Goal: Information Seeking & Learning: Check status

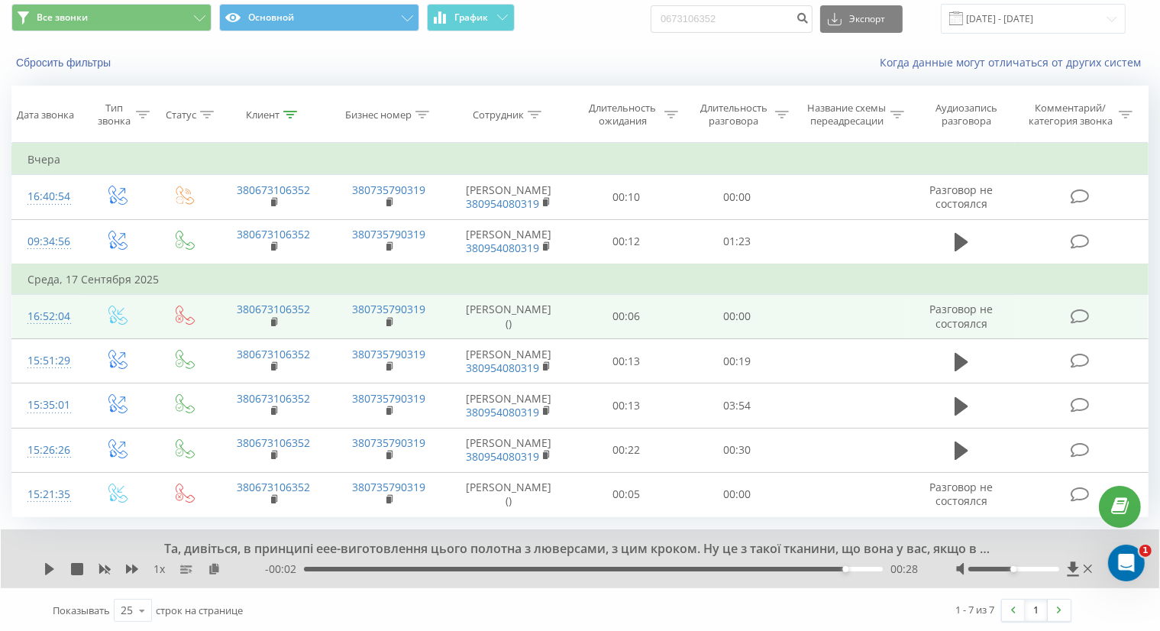
scroll to position [53, 0]
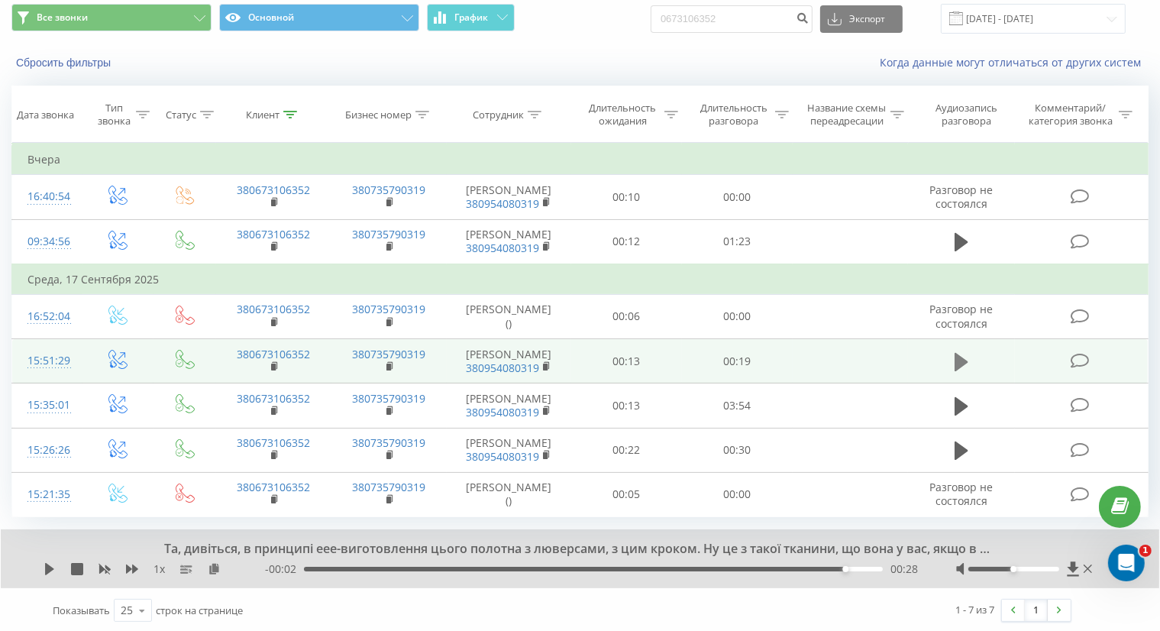
click at [957, 361] on icon at bounding box center [961, 361] width 14 height 18
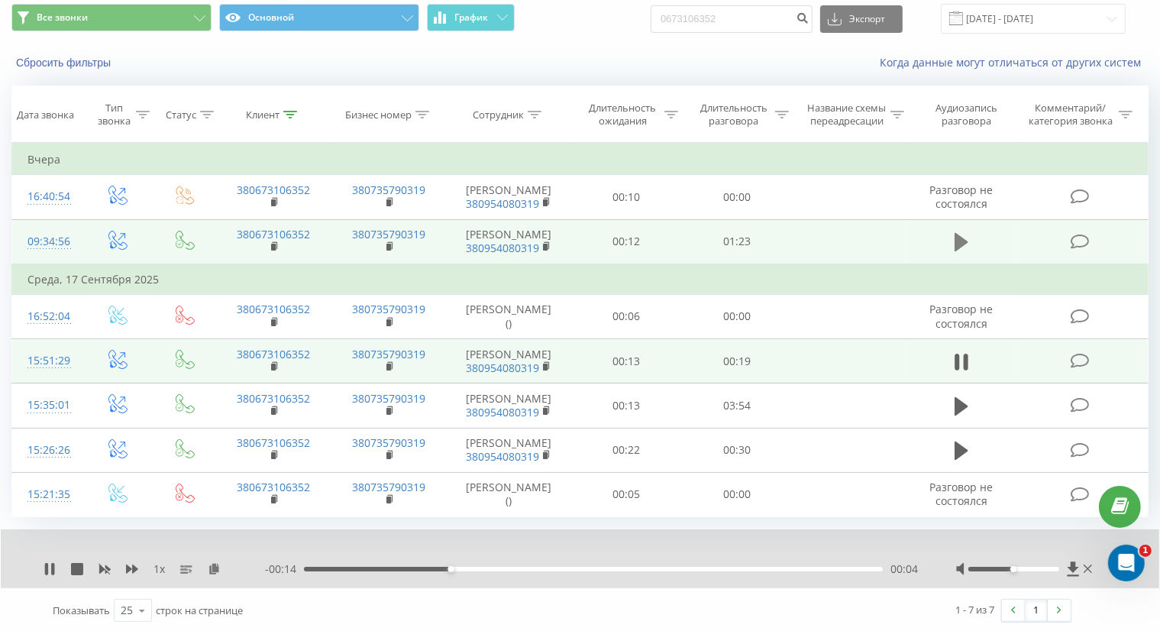
click at [967, 242] on icon at bounding box center [961, 241] width 14 height 21
click at [398, 567] on div "00:12" at bounding box center [593, 569] width 579 height 5
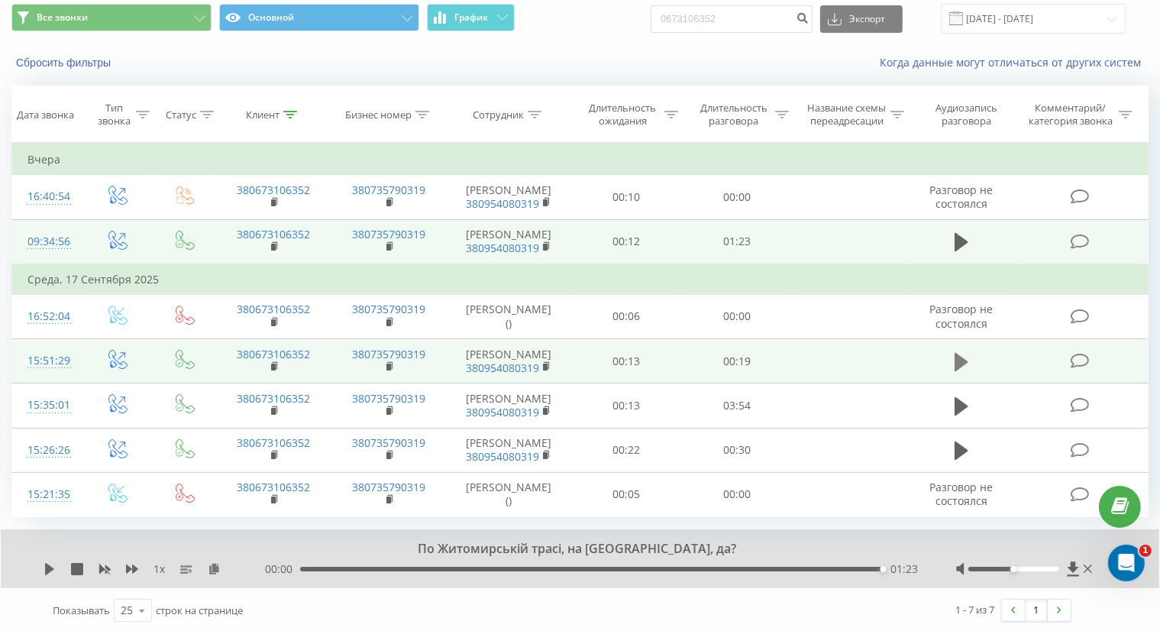
click at [957, 359] on icon at bounding box center [961, 361] width 14 height 18
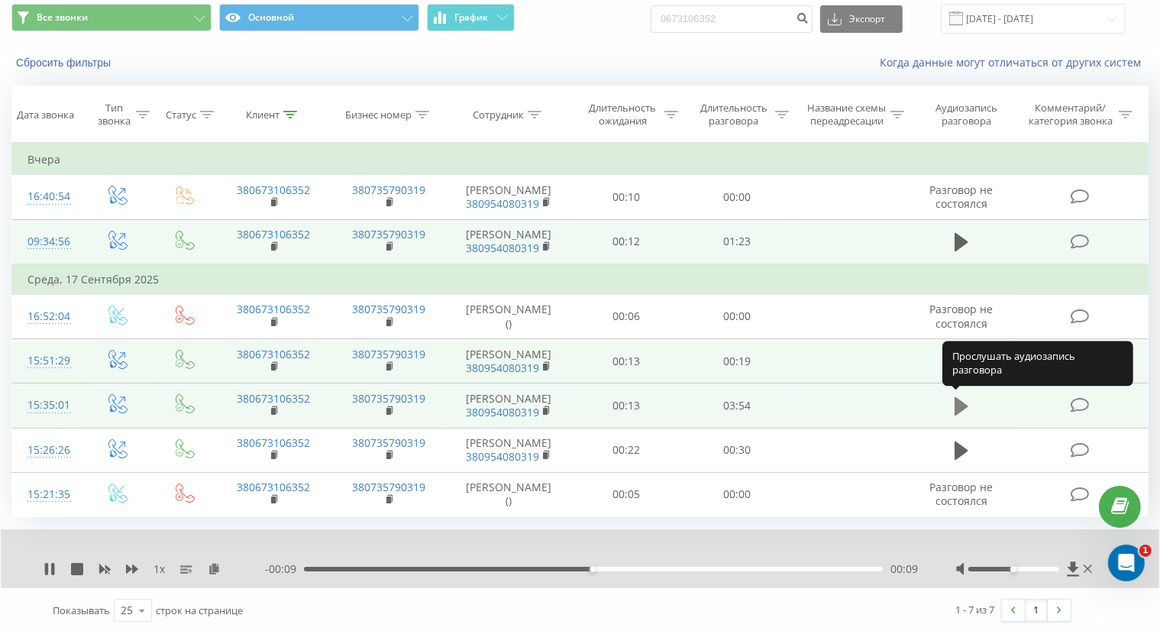
click at [965, 398] on icon at bounding box center [961, 406] width 14 height 21
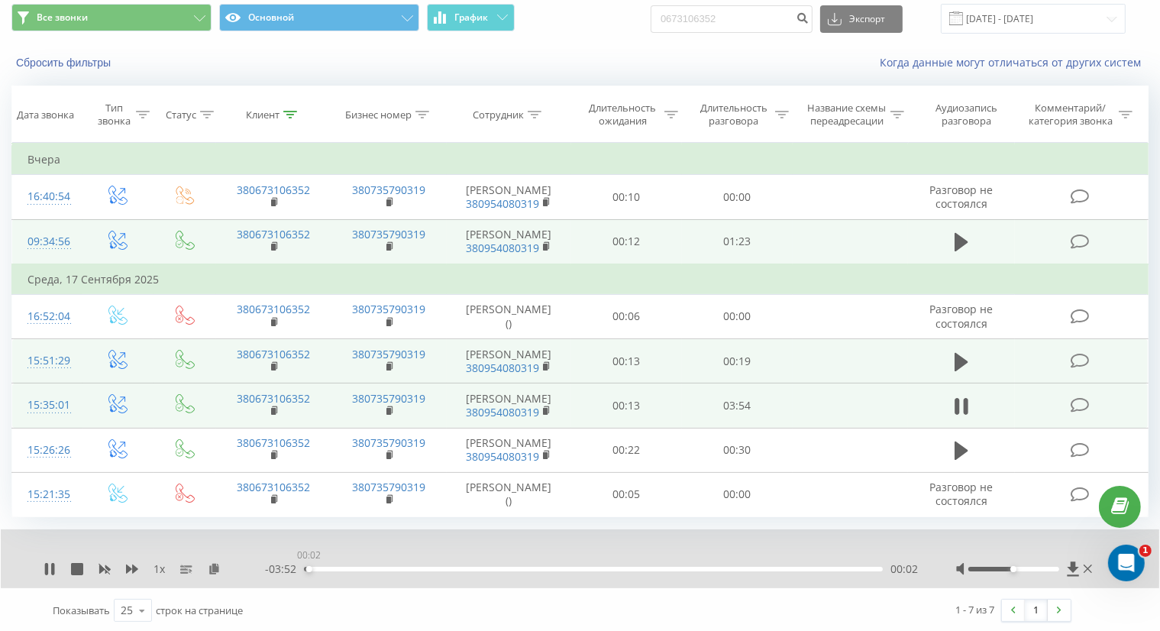
click at [308, 567] on div "00:02" at bounding box center [593, 569] width 579 height 5
click at [328, 567] on div "00:10" at bounding box center [593, 569] width 579 height 5
click at [340, 567] on div "00:14" at bounding box center [593, 569] width 579 height 5
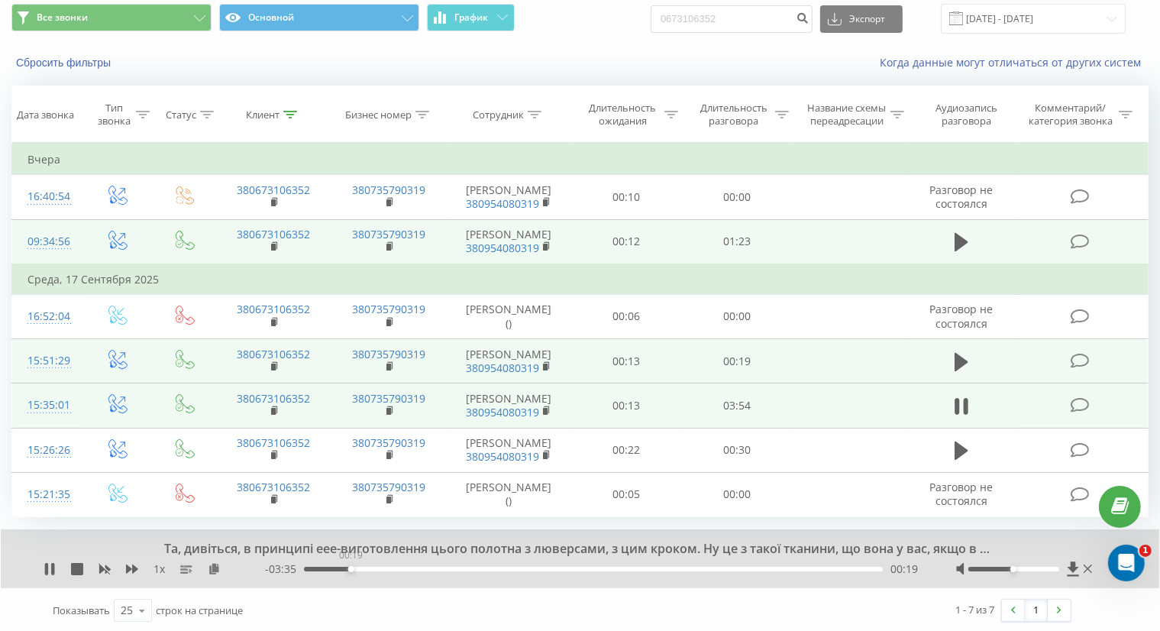
click at [350, 567] on div "00:19" at bounding box center [593, 569] width 579 height 5
click at [364, 567] on div "00:19" at bounding box center [593, 569] width 579 height 5
click at [370, 567] on div "00:26" at bounding box center [593, 569] width 579 height 5
click at [382, 567] on div "00:27" at bounding box center [593, 569] width 579 height 5
click at [409, 567] on div "00:42" at bounding box center [593, 569] width 579 height 5
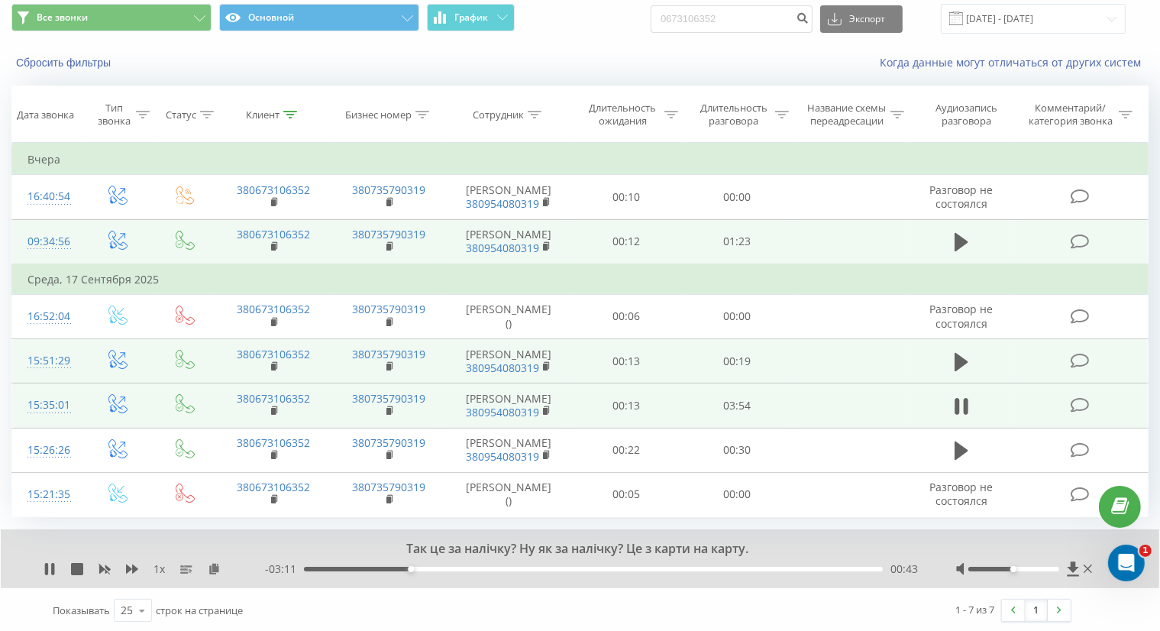
click at [421, 567] on div "00:43" at bounding box center [593, 569] width 579 height 5
click at [434, 567] on div "00:52" at bounding box center [593, 569] width 579 height 5
click at [451, 567] on div "00:53" at bounding box center [593, 569] width 579 height 5
click at [466, 563] on div "- 02:54 01:00 01:00" at bounding box center [591, 568] width 653 height 15
click at [467, 567] on div "01:01" at bounding box center [593, 569] width 579 height 5
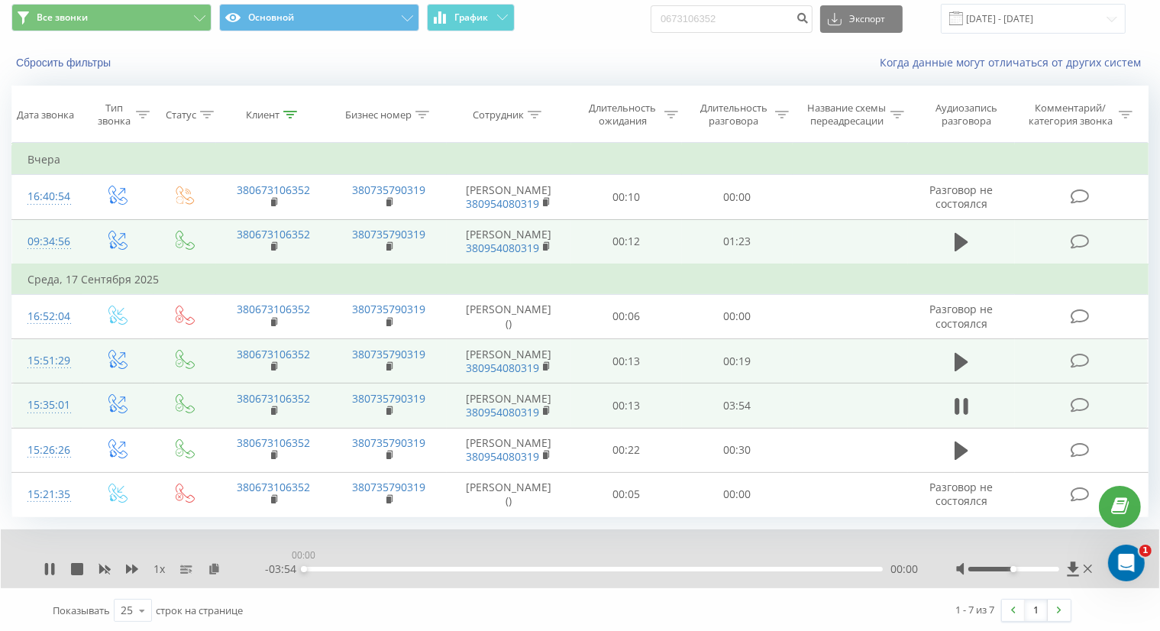
click at [483, 567] on div "00:00" at bounding box center [593, 569] width 579 height 5
click at [505, 567] on div "01:21" at bounding box center [593, 569] width 579 height 5
click at [519, 567] on div "01:22" at bounding box center [593, 569] width 579 height 5
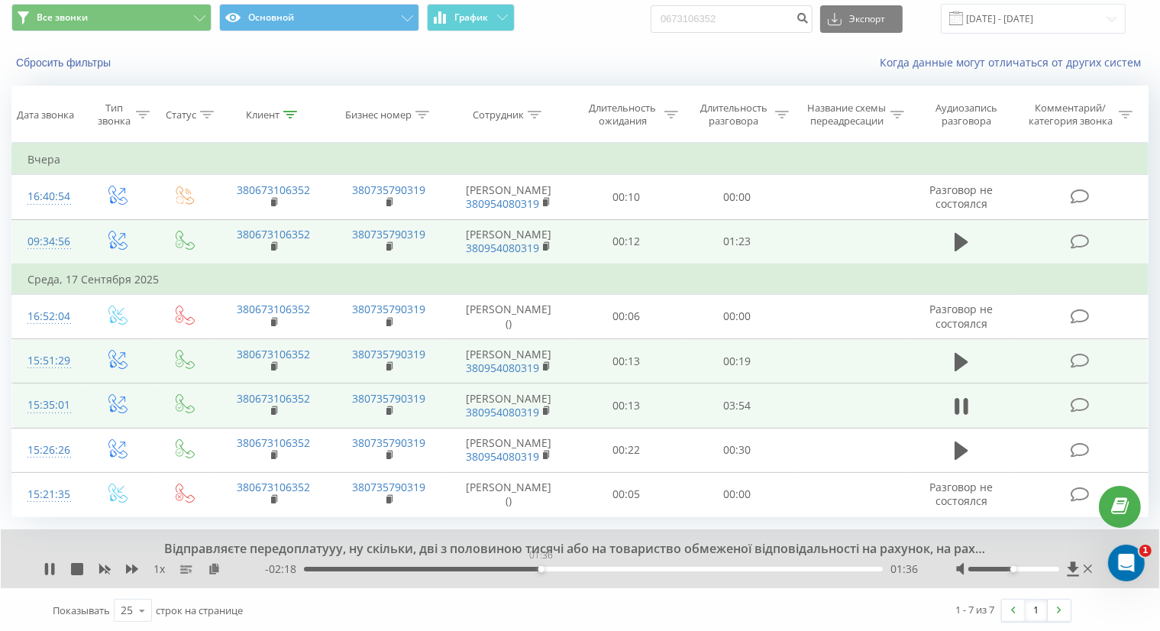
click at [541, 567] on div "01:36" at bounding box center [593, 569] width 579 height 5
click at [558, 567] on div "01:37" at bounding box center [593, 569] width 579 height 5
click at [577, 567] on div "01:43" at bounding box center [593, 569] width 579 height 5
click at [608, 567] on div "02:03" at bounding box center [593, 569] width 579 height 5
click at [642, 567] on div "02:03" at bounding box center [593, 569] width 579 height 5
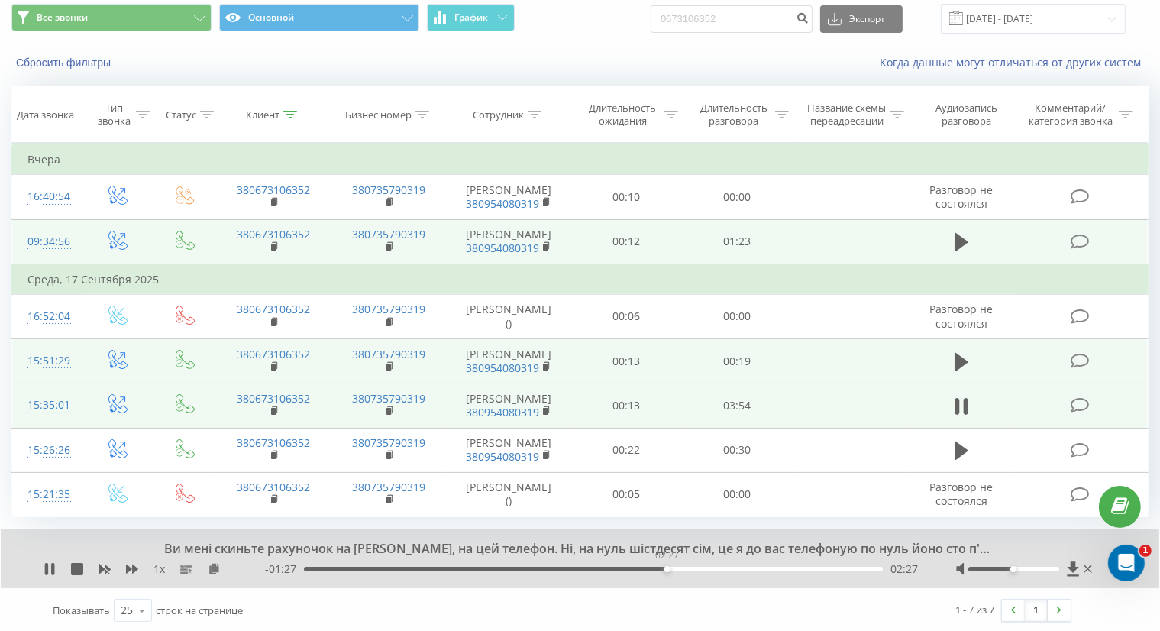
click at [667, 567] on div "02:27" at bounding box center [593, 569] width 579 height 5
click at [705, 567] on div "02:27" at bounding box center [593, 569] width 579 height 5
click at [745, 567] on div "02:58" at bounding box center [593, 569] width 579 height 5
click at [778, 567] on div "03:12" at bounding box center [593, 569] width 579 height 5
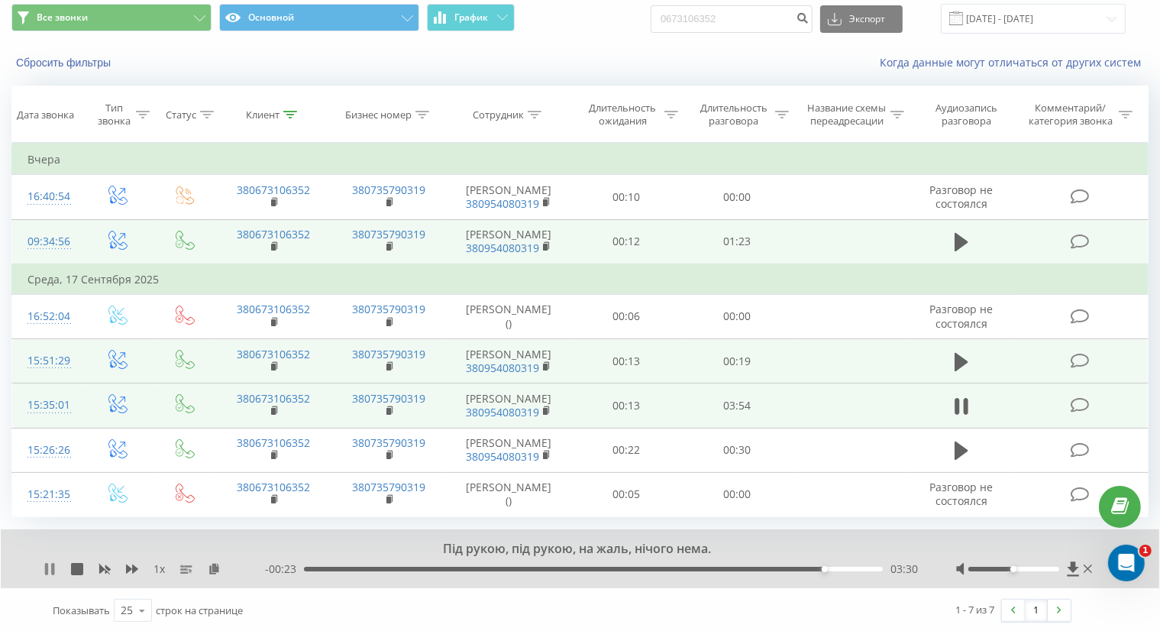
click at [46, 563] on icon at bounding box center [46, 569] width 3 height 12
drag, startPoint x: 748, startPoint y: 18, endPoint x: 684, endPoint y: 24, distance: 64.4
click at [684, 24] on input "0673106352" at bounding box center [732, 18] width 162 height 27
type input "0508353547"
click at [858, 8] on button "Экспорт" at bounding box center [861, 18] width 82 height 27
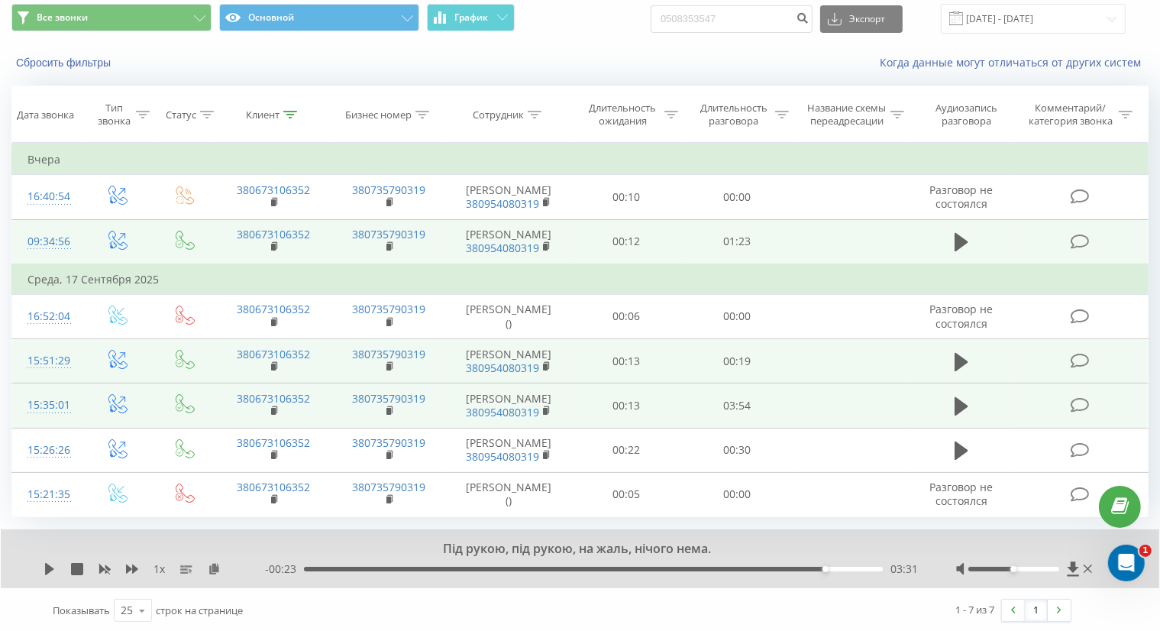
drag, startPoint x: 785, startPoint y: 42, endPoint x: 801, endPoint y: 31, distance: 19.3
click at [786, 41] on div "Все звонки Основной График 0508353547 Экспорт .csv .xls .xlsx 19.06.2025 - 19.0…" at bounding box center [580, 18] width 1158 height 51
click at [809, 18] on icon "submit" at bounding box center [802, 15] width 13 height 9
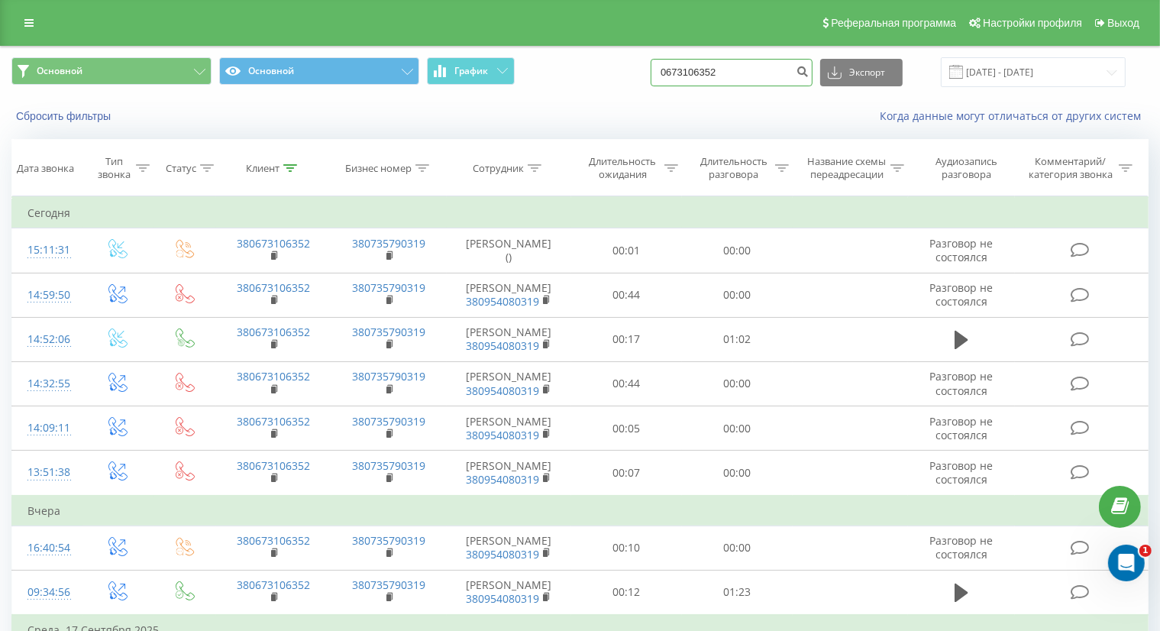
click at [728, 65] on input "0673106352" at bounding box center [732, 72] width 162 height 27
drag, startPoint x: 727, startPoint y: 76, endPoint x: 651, endPoint y: 64, distance: 77.2
click at [652, 64] on div "Основной Основной График 0673106352 Экспорт .csv .xls .xlsx 19.06.2025 - 19.09.…" at bounding box center [579, 72] width 1137 height 30
click at [666, 113] on div "Когда данные могут отличаться от других систем" at bounding box center [797, 115] width 724 height 15
click at [755, 68] on input at bounding box center [732, 72] width 162 height 27
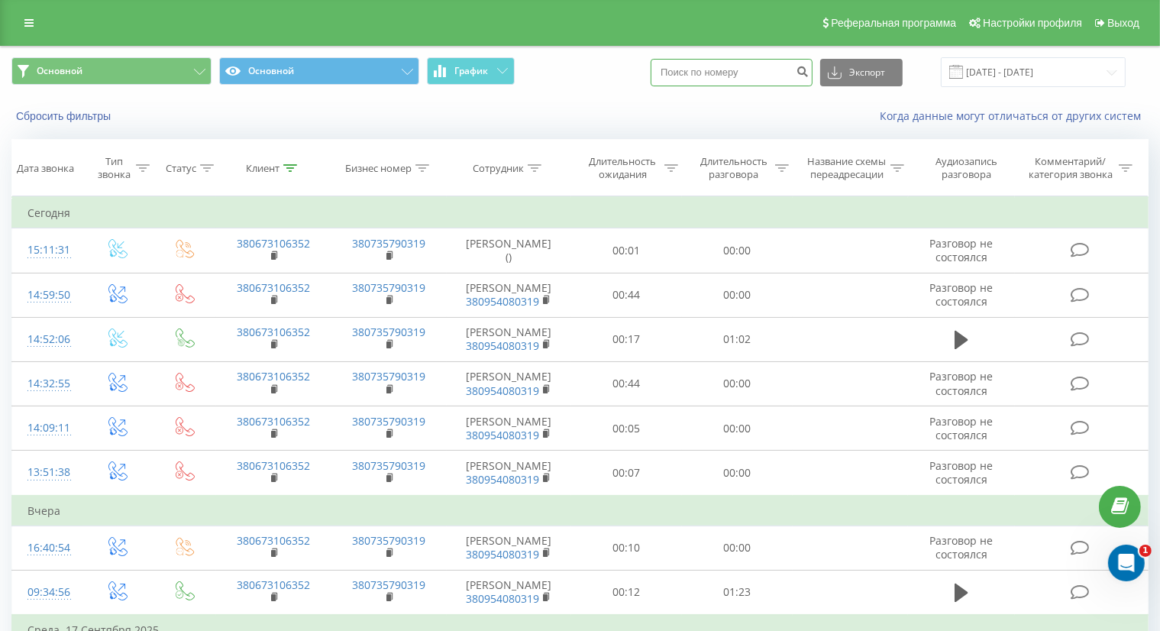
click at [689, 76] on input at bounding box center [732, 72] width 162 height 27
type input "0504230300"
drag, startPoint x: 864, startPoint y: 72, endPoint x: 822, endPoint y: 117, distance: 61.6
click at [824, 124] on div "Основной Основной График 0504230300 Экспорт .csv .xls .xlsx 19.06.2025 - 19.09.…" at bounding box center [580, 91] width 1158 height 88
click at [809, 65] on icon "submit" at bounding box center [802, 69] width 13 height 9
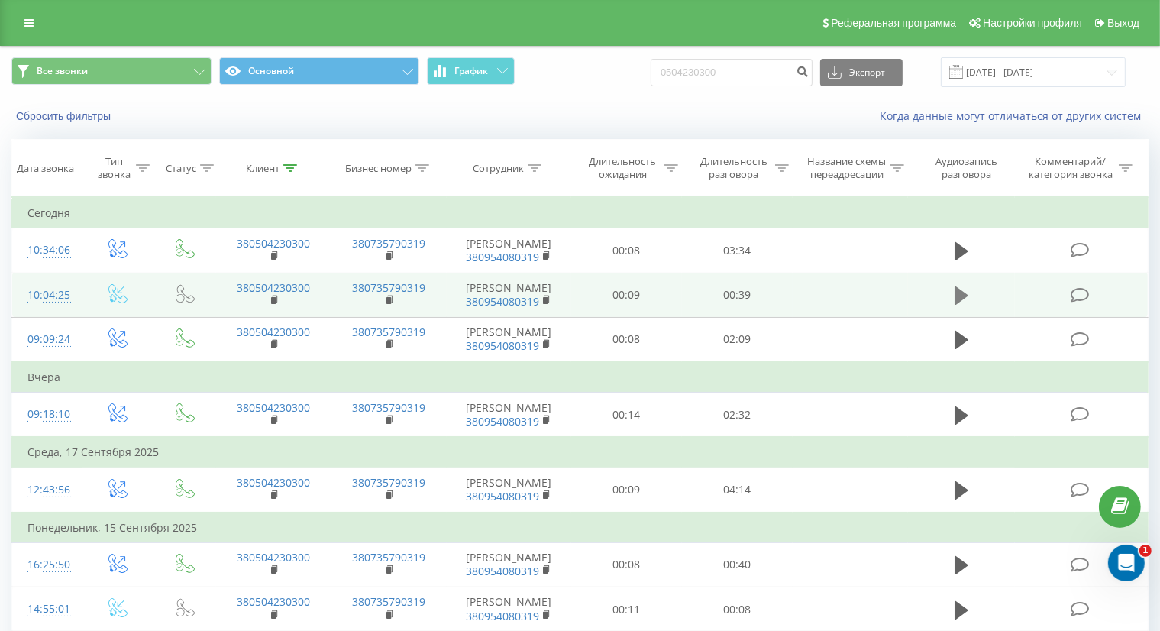
click at [964, 289] on icon at bounding box center [961, 295] width 14 height 21
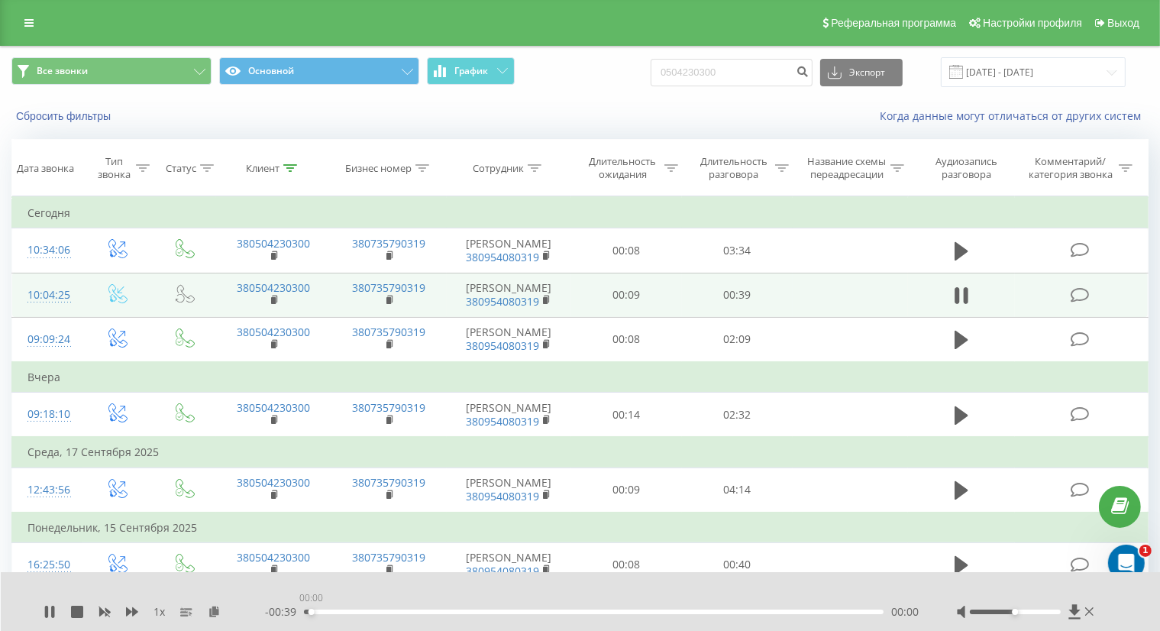
click at [311, 609] on div "00:00" at bounding box center [594, 611] width 580 height 5
click at [53, 615] on icon at bounding box center [52, 611] width 3 height 12
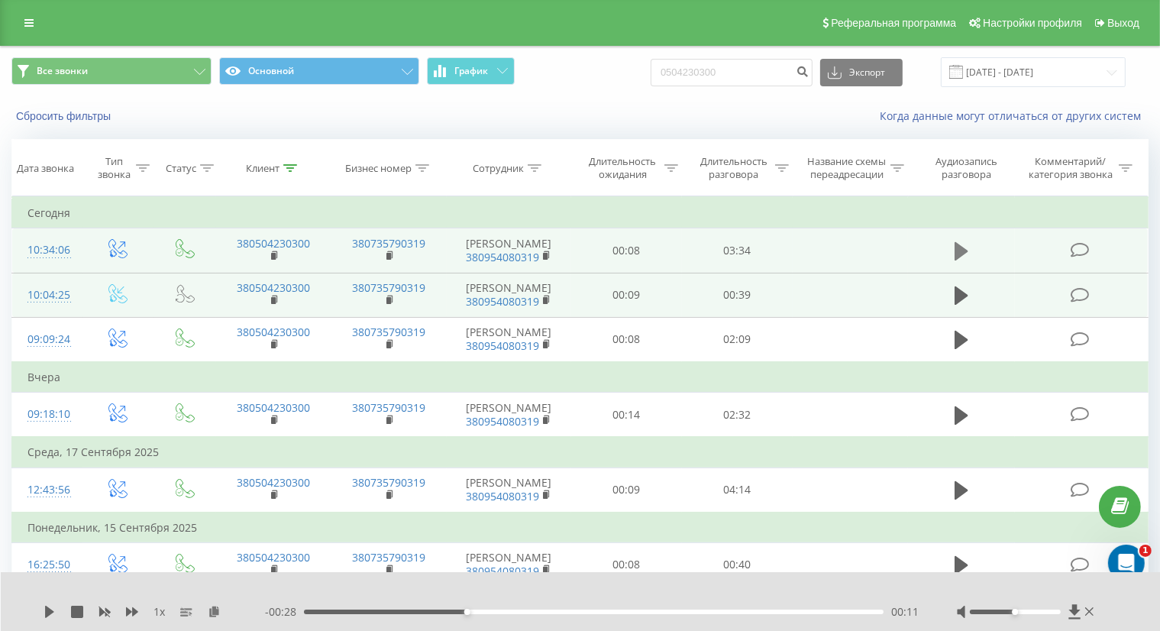
click at [959, 250] on icon at bounding box center [961, 251] width 14 height 18
click at [318, 610] on div "00:05" at bounding box center [594, 611] width 580 height 5
click at [326, 611] on div "00:06" at bounding box center [594, 611] width 580 height 5
click at [954, 300] on icon at bounding box center [961, 295] width 14 height 18
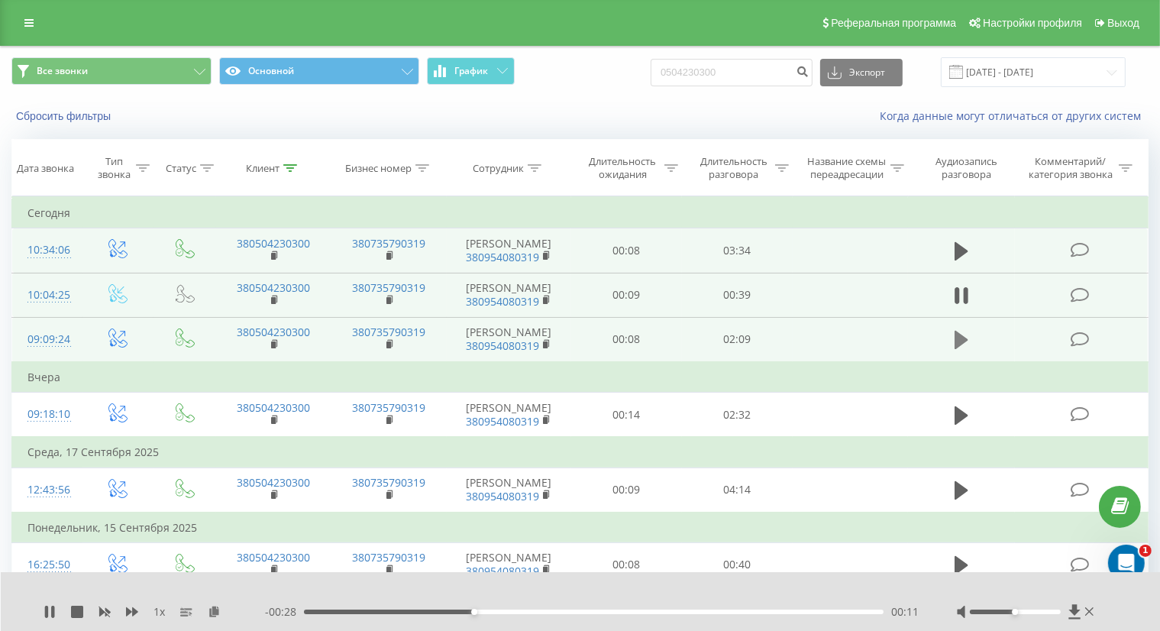
click at [965, 337] on icon at bounding box center [961, 340] width 14 height 18
click at [324, 610] on div "00:04" at bounding box center [594, 611] width 580 height 5
click at [345, 610] on div "00:09" at bounding box center [594, 611] width 580 height 5
click at [407, 612] on div "00:23" at bounding box center [594, 611] width 580 height 5
click at [963, 288] on icon at bounding box center [961, 295] width 14 height 21
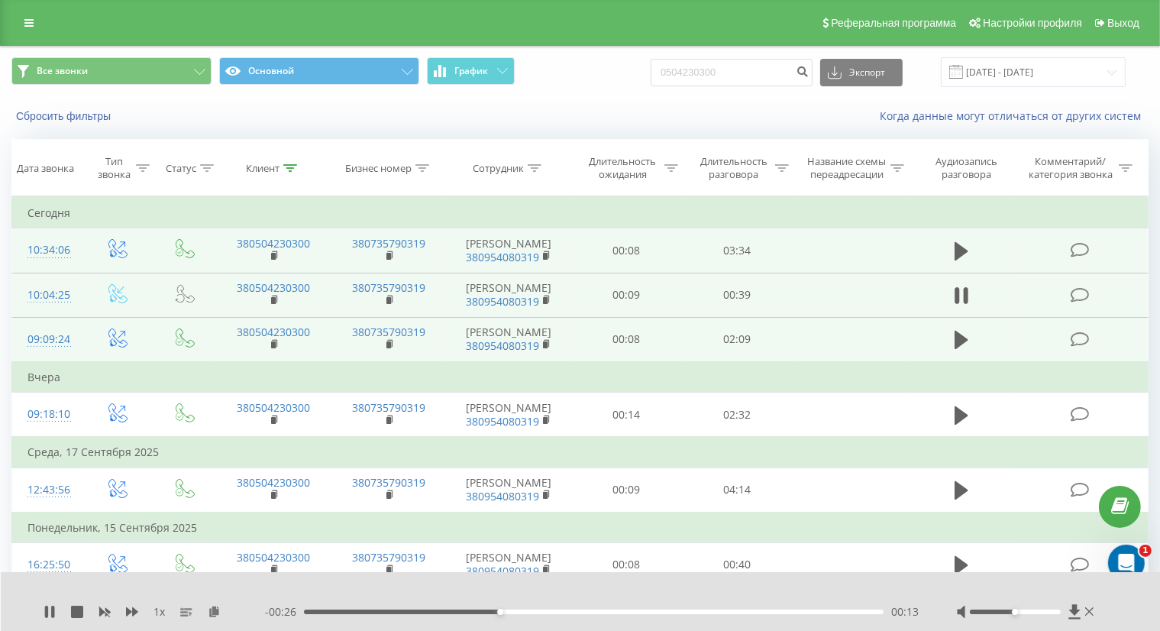
click at [308, 612] on div "00:13" at bounding box center [594, 611] width 580 height 5
drag, startPoint x: 604, startPoint y: 77, endPoint x: 584, endPoint y: 78, distance: 19.9
click at [584, 78] on div "Все звонки Основной График 0504230300 Экспорт .csv .xls .xlsx 19.06.2025 - 19.0…" at bounding box center [579, 72] width 1137 height 30
type input "0508353547"
click at [809, 74] on icon "submit" at bounding box center [802, 69] width 13 height 9
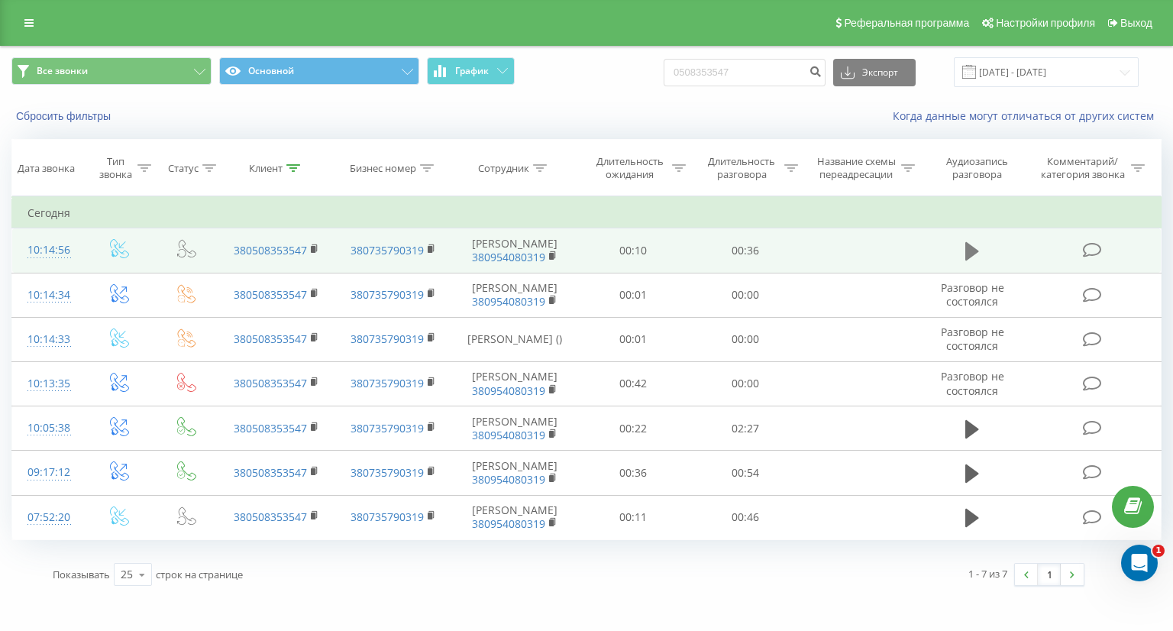
click at [971, 244] on icon at bounding box center [972, 251] width 14 height 21
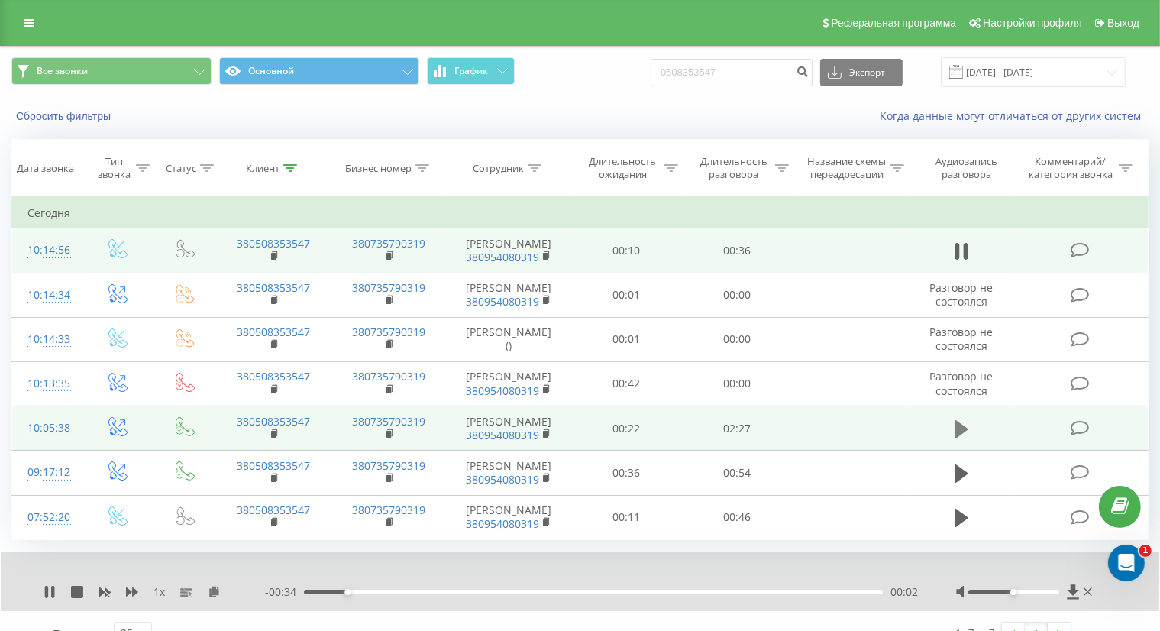
click at [961, 427] on icon at bounding box center [961, 428] width 14 height 18
click at [53, 590] on icon at bounding box center [52, 592] width 3 height 12
click at [315, 590] on div "00:02" at bounding box center [593, 591] width 579 height 5
click at [49, 589] on icon at bounding box center [49, 592] width 9 height 12
click at [47, 589] on icon at bounding box center [46, 592] width 3 height 12
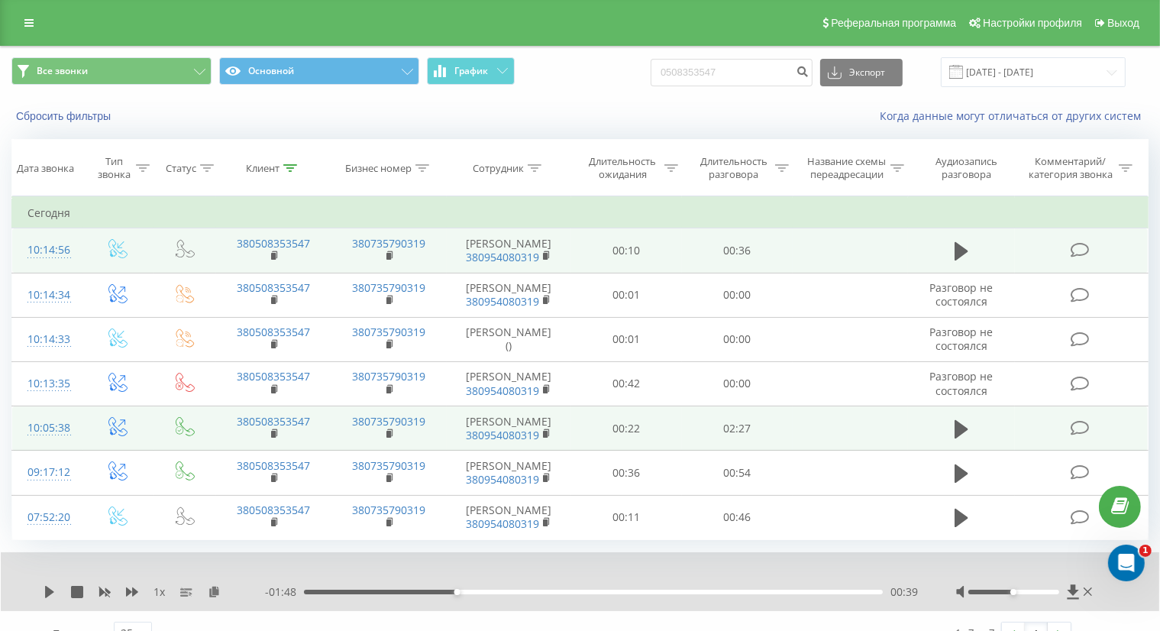
click at [341, 593] on div "- 01:48 00:39 00:39" at bounding box center [591, 591] width 653 height 15
click at [339, 589] on div "00:09" at bounding box center [593, 591] width 579 height 5
click at [34, 589] on div "1 x - 02:18 00:09 00:09" at bounding box center [580, 581] width 1158 height 59
click at [46, 589] on icon at bounding box center [49, 592] width 9 height 12
click at [49, 596] on icon at bounding box center [50, 592] width 12 height 12
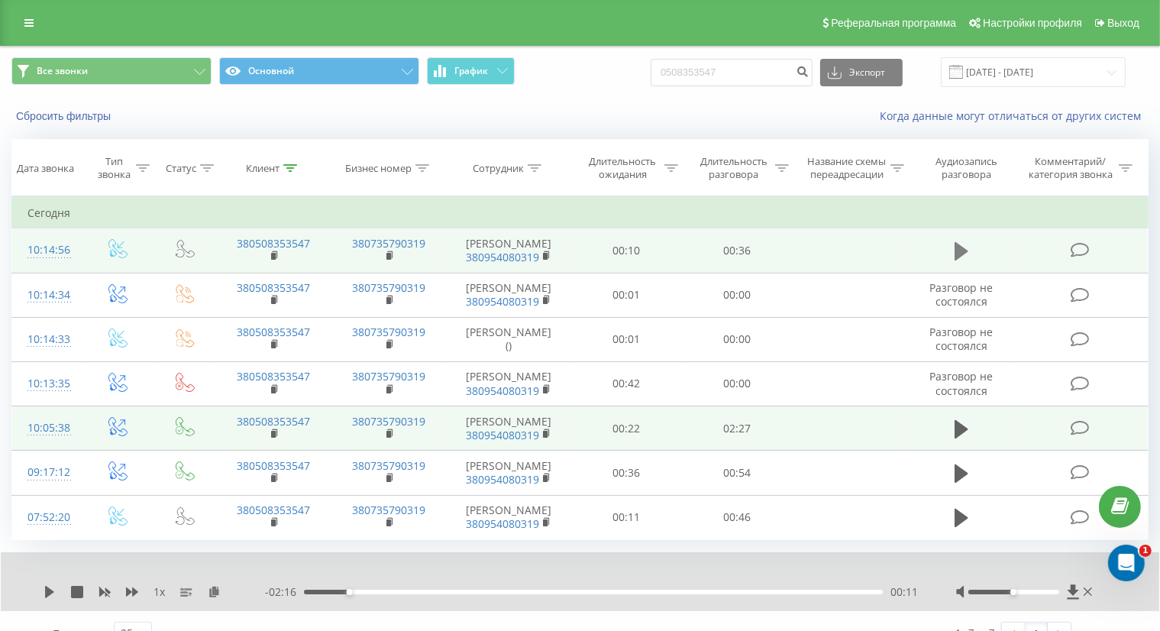
click at [953, 248] on button at bounding box center [961, 251] width 23 height 23
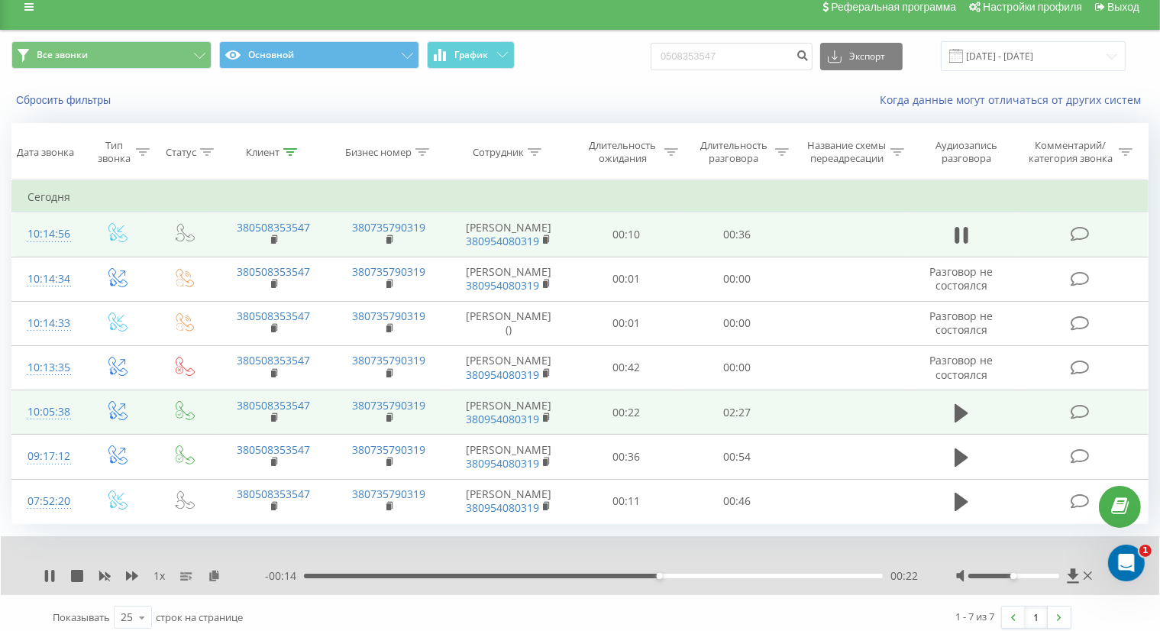
scroll to position [24, 0]
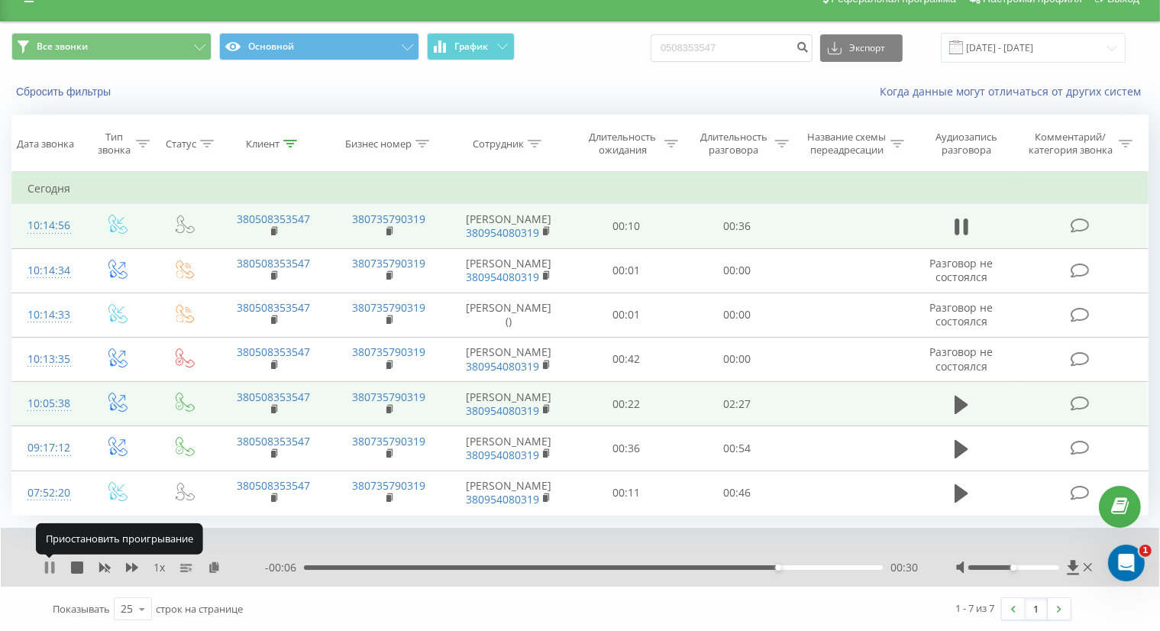
click at [51, 562] on icon at bounding box center [52, 567] width 3 height 12
